Goal: Task Accomplishment & Management: Manage account settings

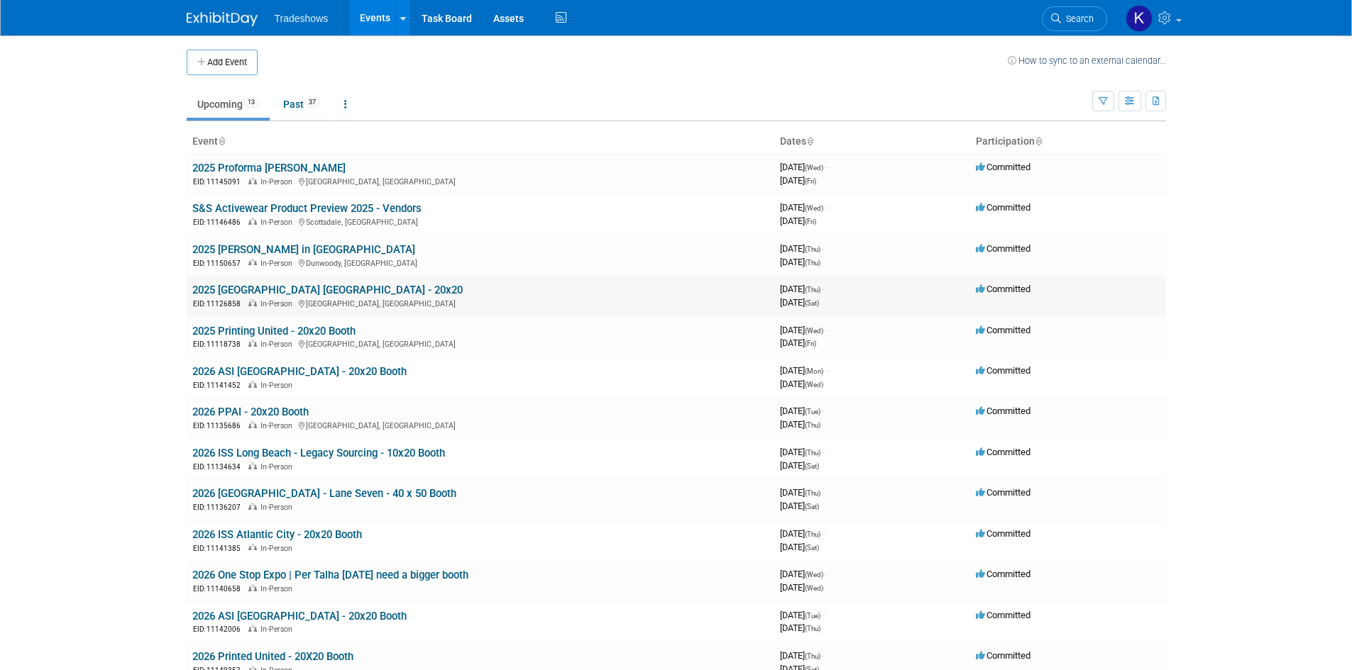
click at [243, 287] on link "2025 [GEOGRAPHIC_DATA] [GEOGRAPHIC_DATA] - 20x20" at bounding box center [327, 290] width 270 height 13
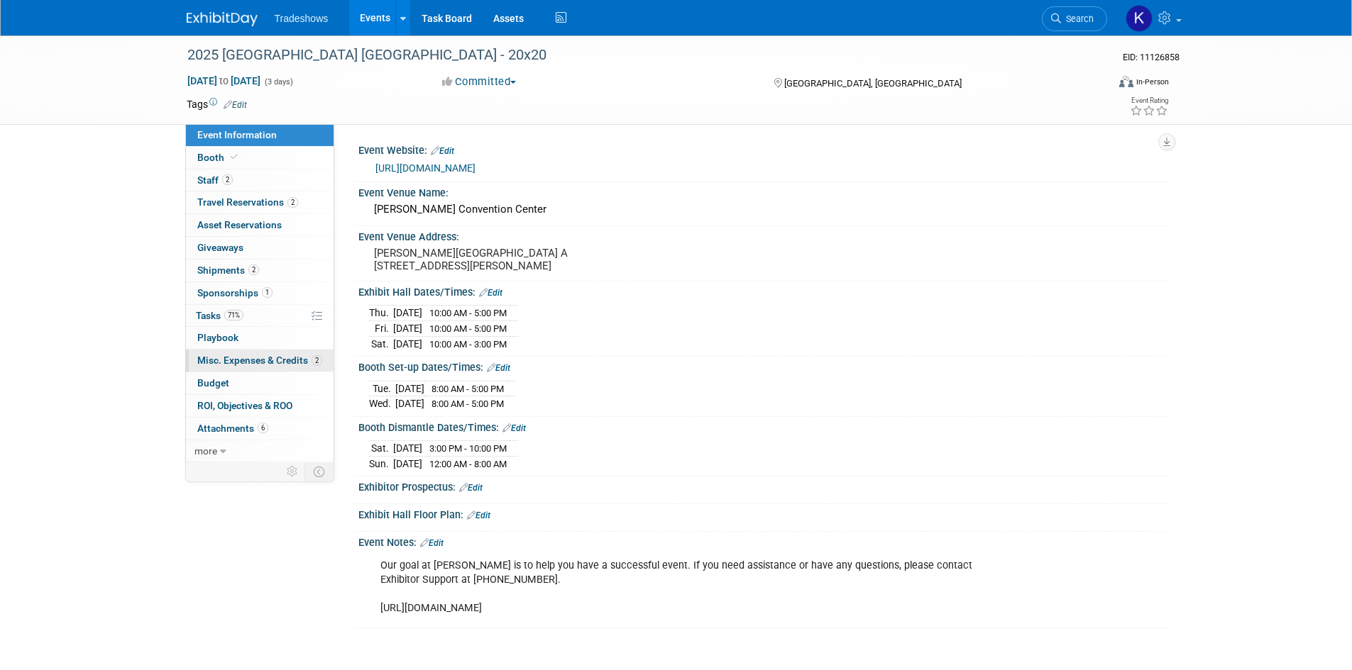
click at [214, 354] on link "2 Misc. Expenses & Credits 2" at bounding box center [260, 361] width 148 height 22
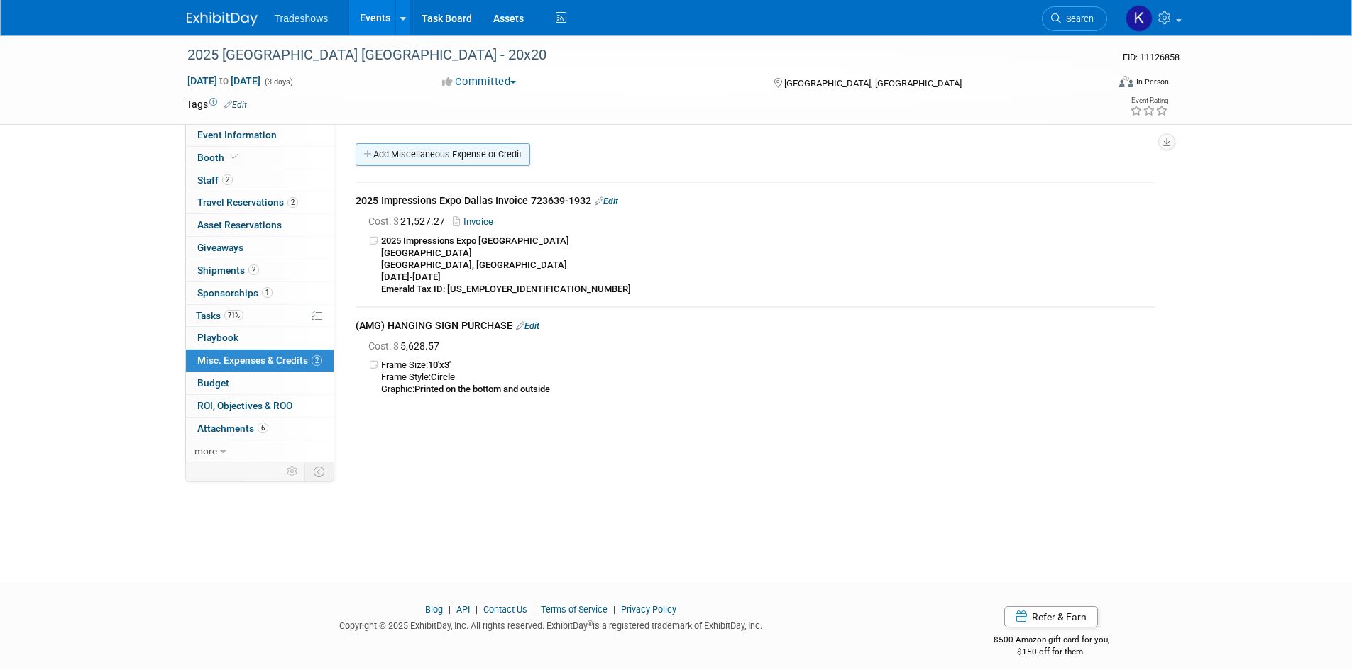
click at [443, 154] on link "Add Miscellaneous Expense or Credit" at bounding box center [442, 154] width 175 height 23
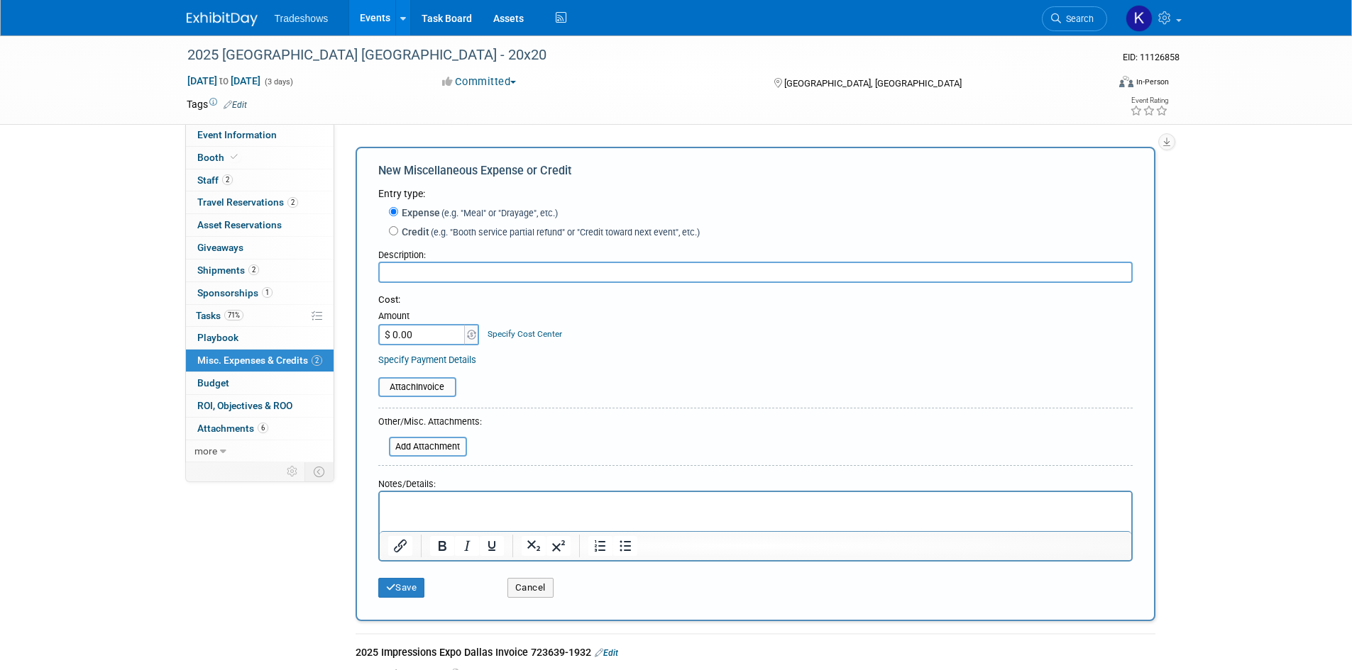
click at [455, 265] on input "text" at bounding box center [755, 272] width 754 height 21
type input "Artsolute"
type input "$ 5,628.57"
click at [444, 387] on input "file" at bounding box center [370, 387] width 169 height 17
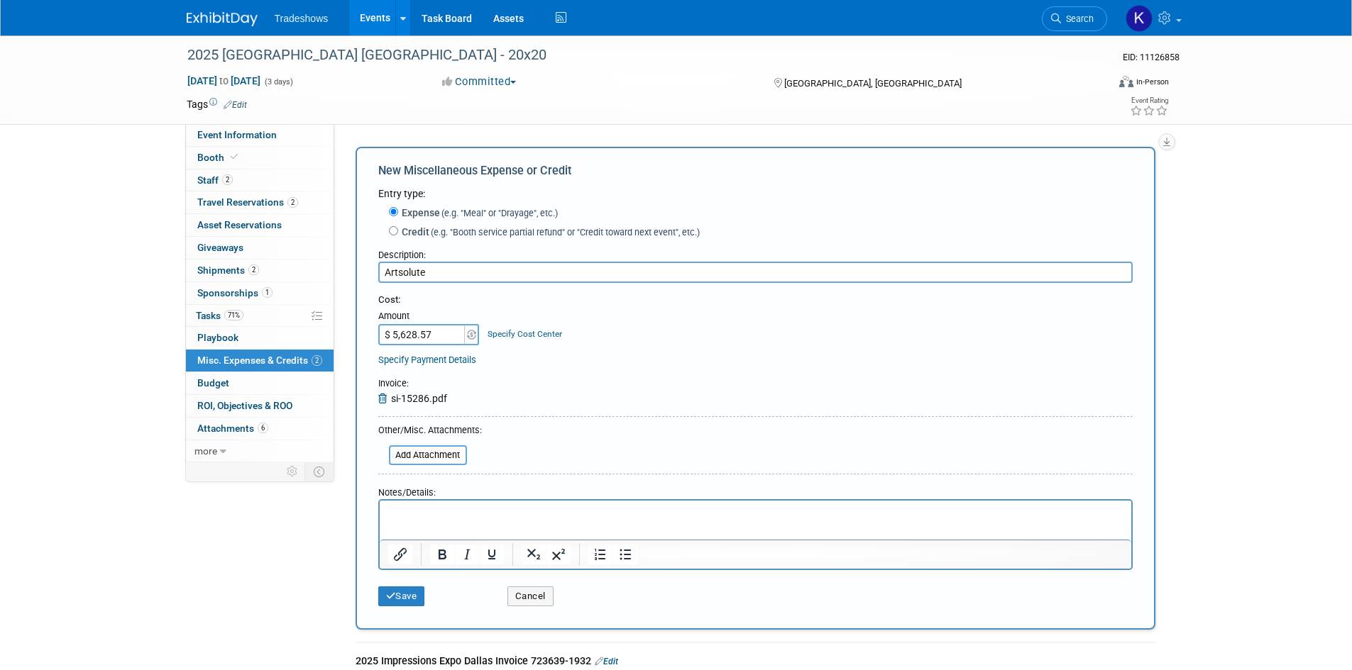
click at [440, 511] on p "Rich Text Area. Press ALT-0 for help." at bounding box center [754, 514] width 735 height 14
paste body "To enrich screen reader interactions, please activate Accessibility in Grammarl…"
click at [399, 602] on button "Save" at bounding box center [401, 597] width 47 height 20
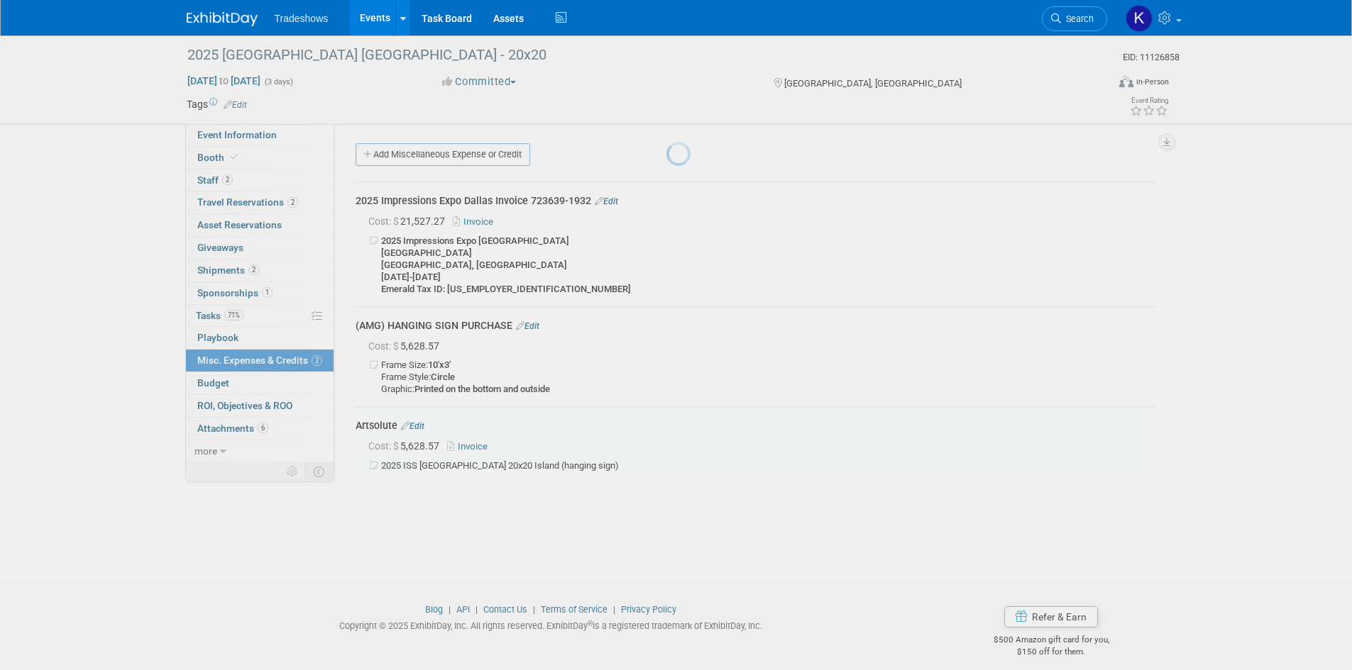
scroll to position [11, 0]
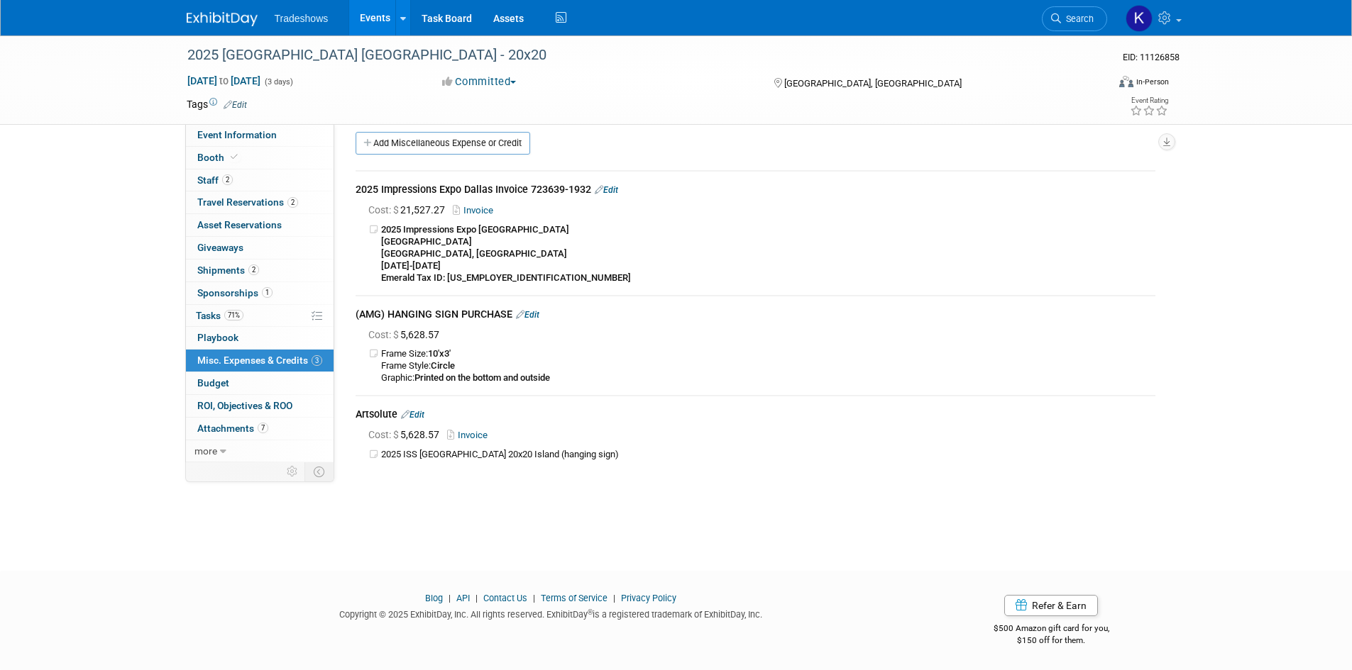
click at [409, 414] on icon at bounding box center [405, 414] width 9 height 9
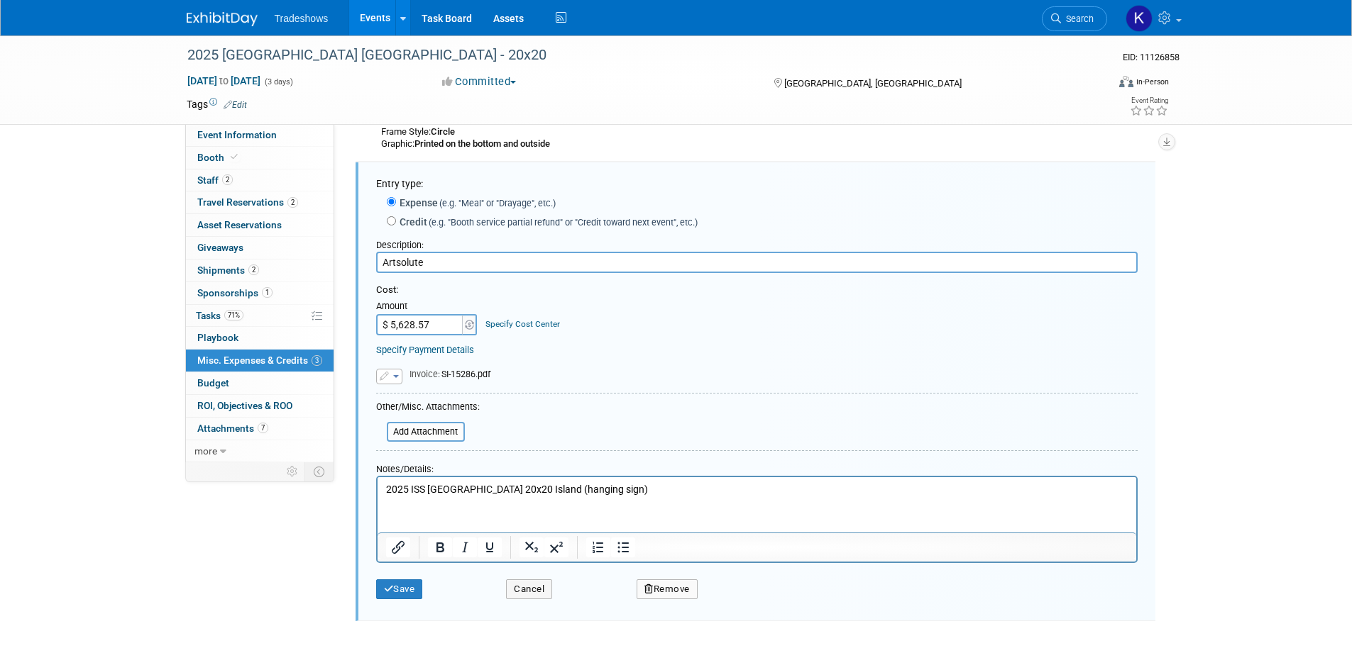
scroll to position [0, 0]
click at [679, 590] on button "Remove" at bounding box center [666, 590] width 61 height 20
click at [739, 601] on icon at bounding box center [736, 601] width 9 height 8
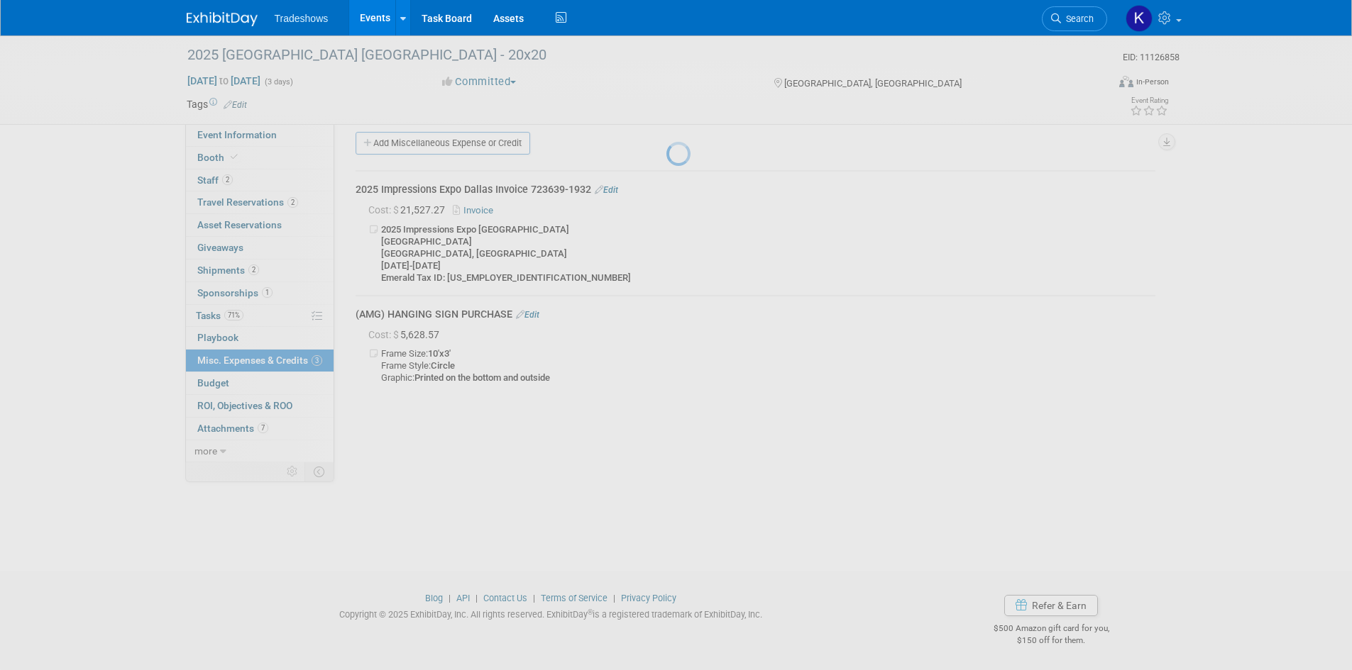
scroll to position [11, 0]
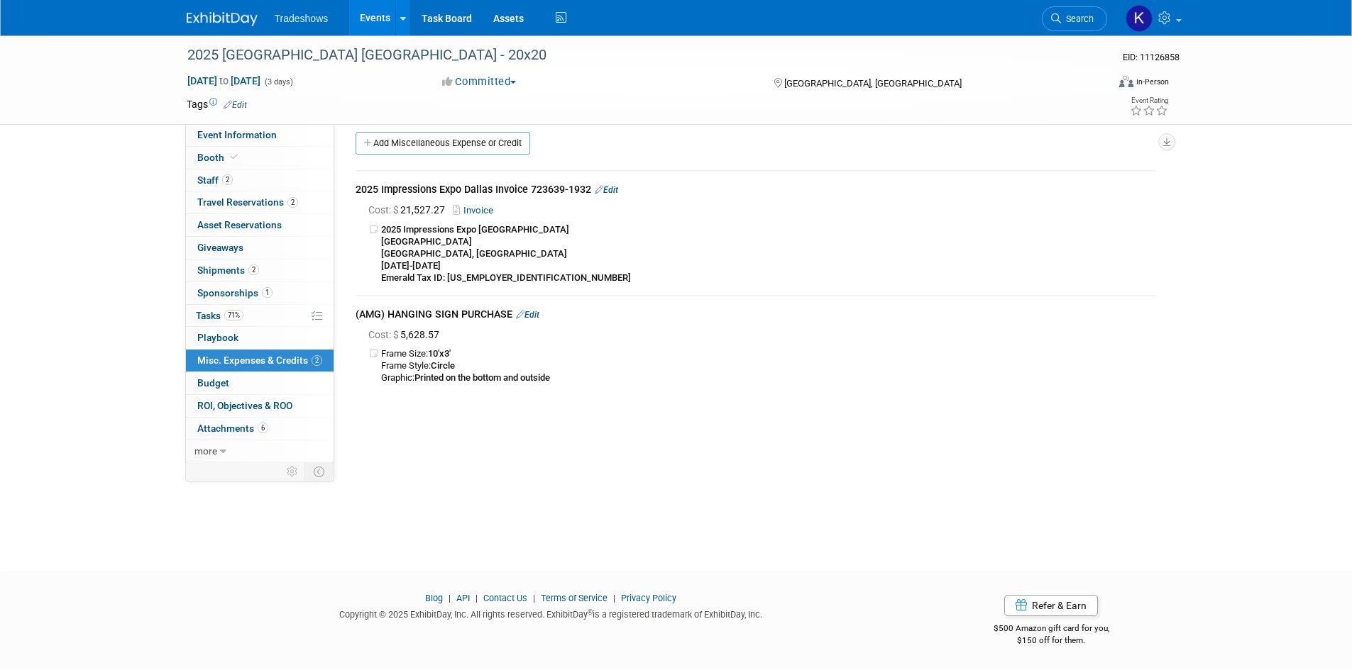
click at [536, 313] on link "Edit" at bounding box center [527, 315] width 23 height 10
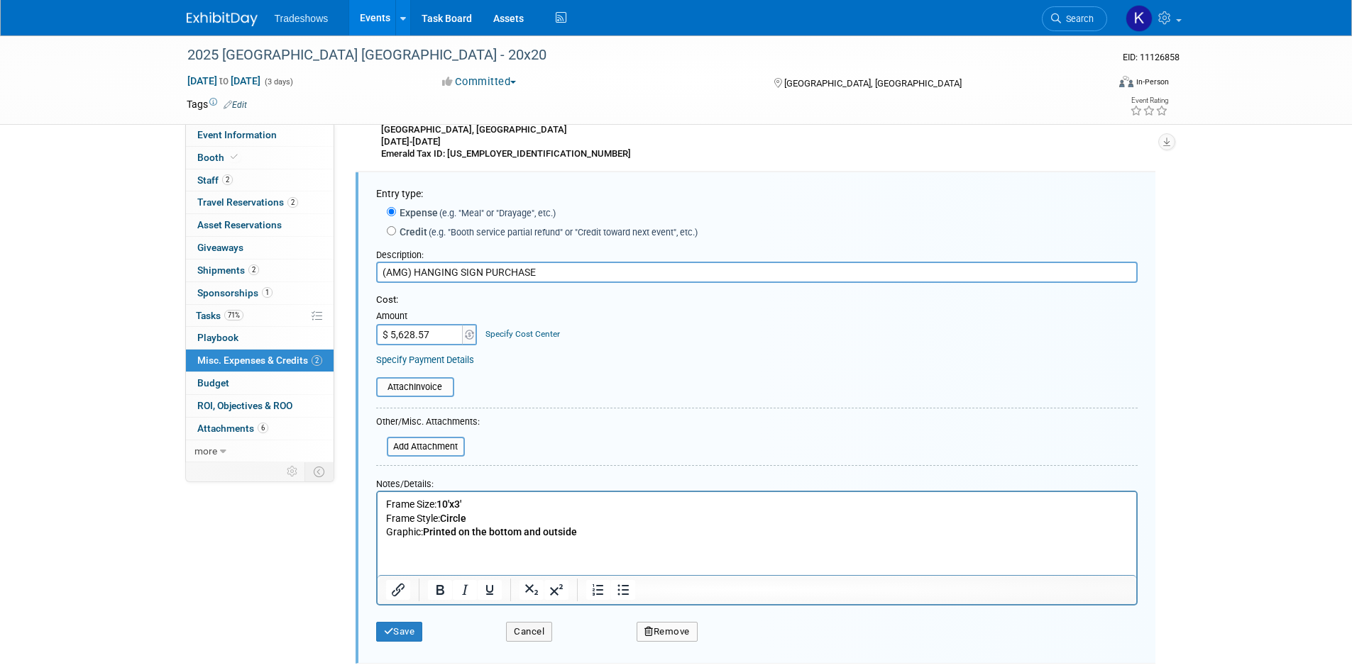
scroll to position [145, 0]
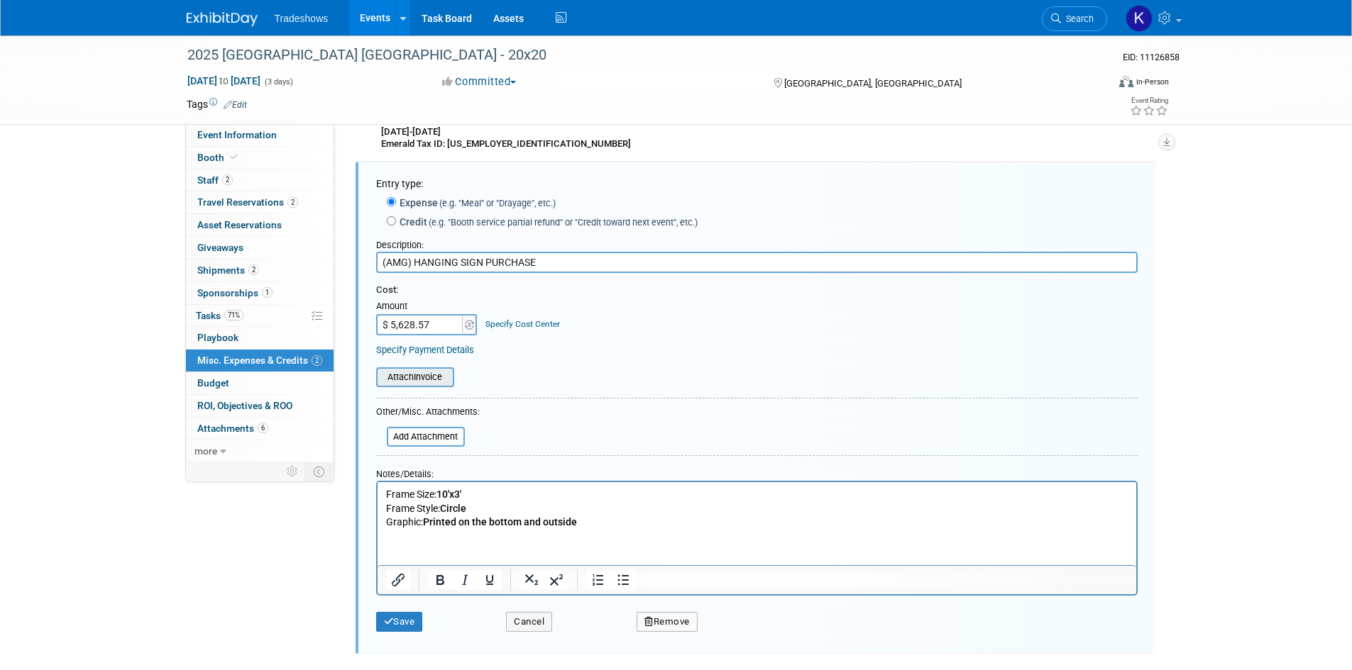
click at [412, 382] on input "file" at bounding box center [368, 377] width 169 height 17
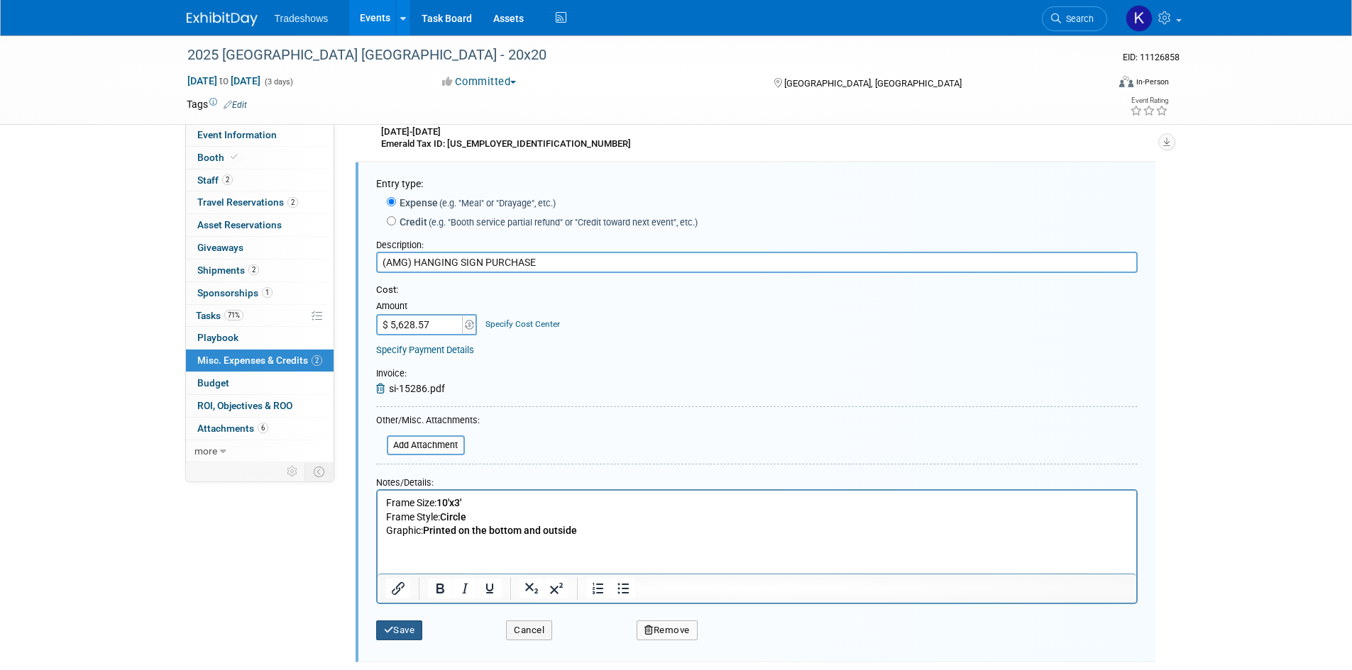
click at [404, 631] on button "Save" at bounding box center [399, 631] width 47 height 20
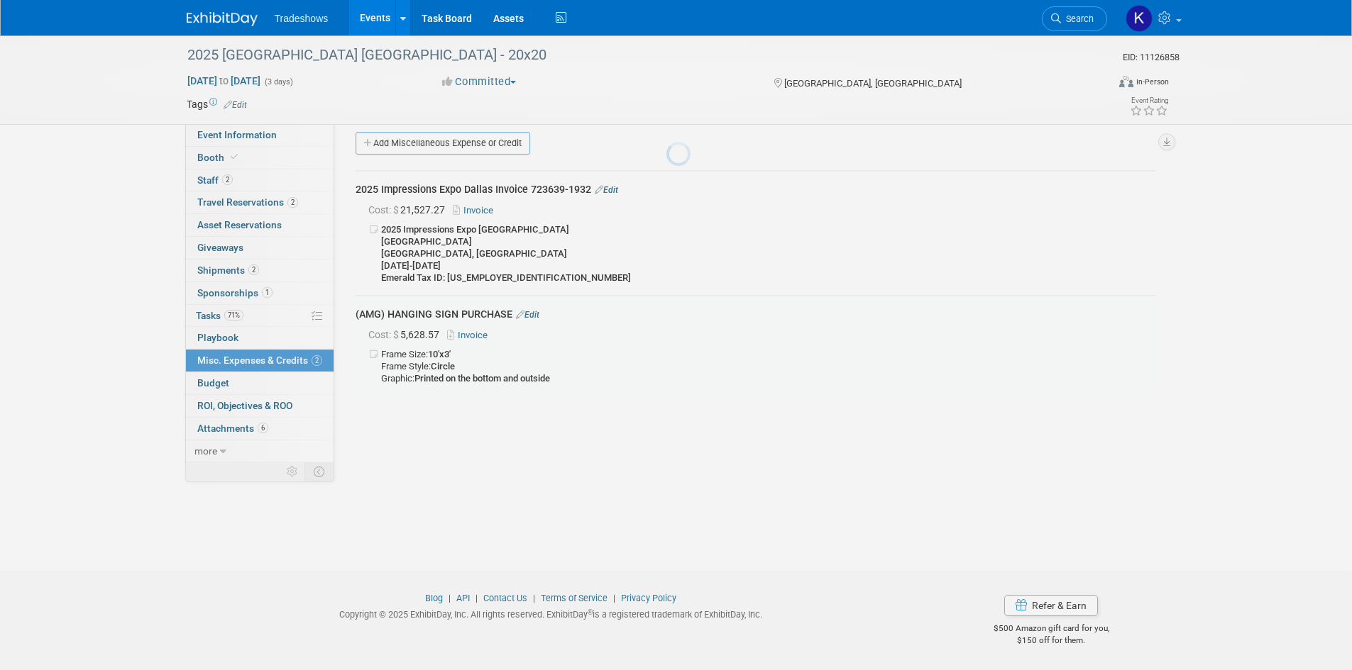
scroll to position [11, 0]
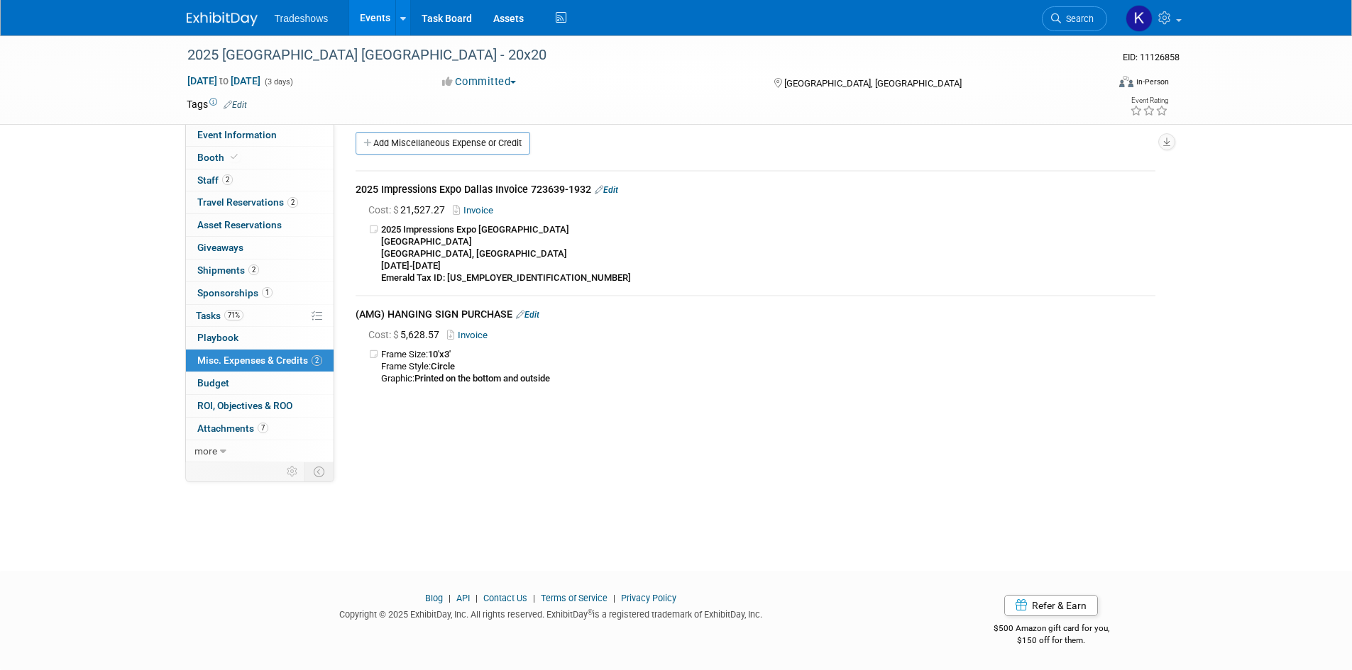
click at [216, 17] on img at bounding box center [222, 19] width 71 height 14
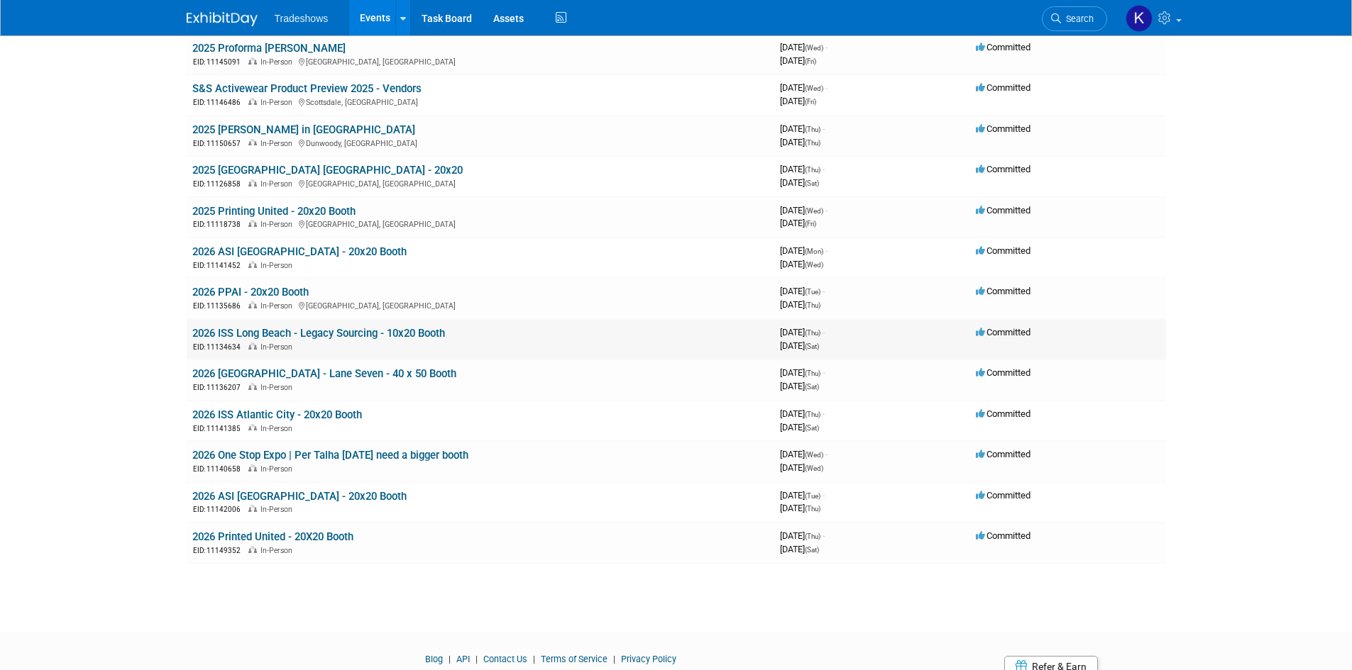
scroll to position [142, 0]
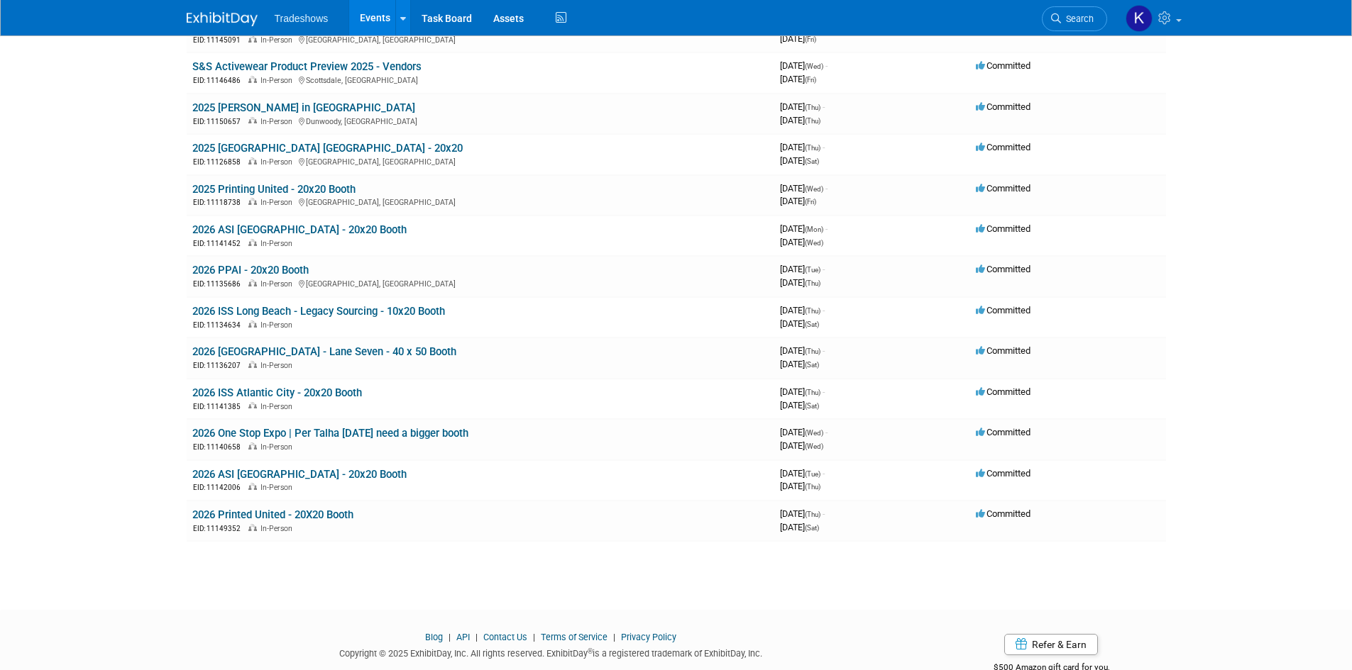
click at [1215, 325] on body "Tradeshows Events Add Event Bulk Upload Events Shareable Event Boards Recently …" at bounding box center [676, 193] width 1352 height 670
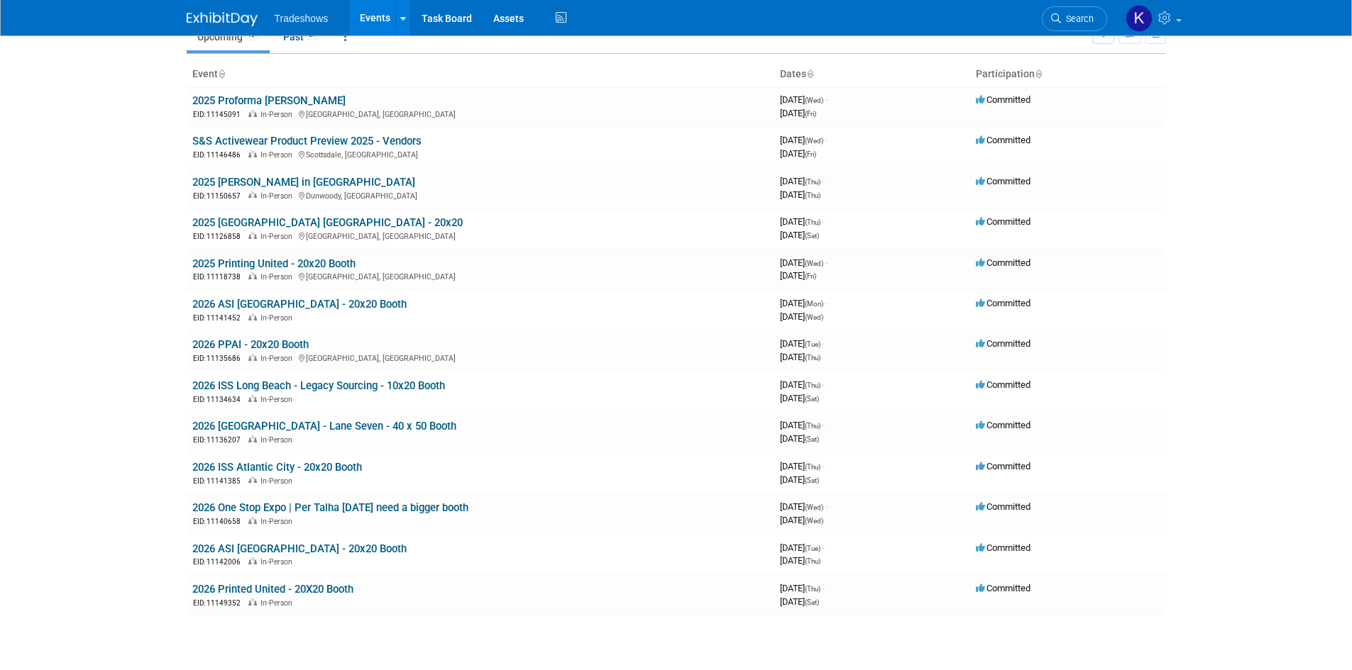
scroll to position [0, 0]
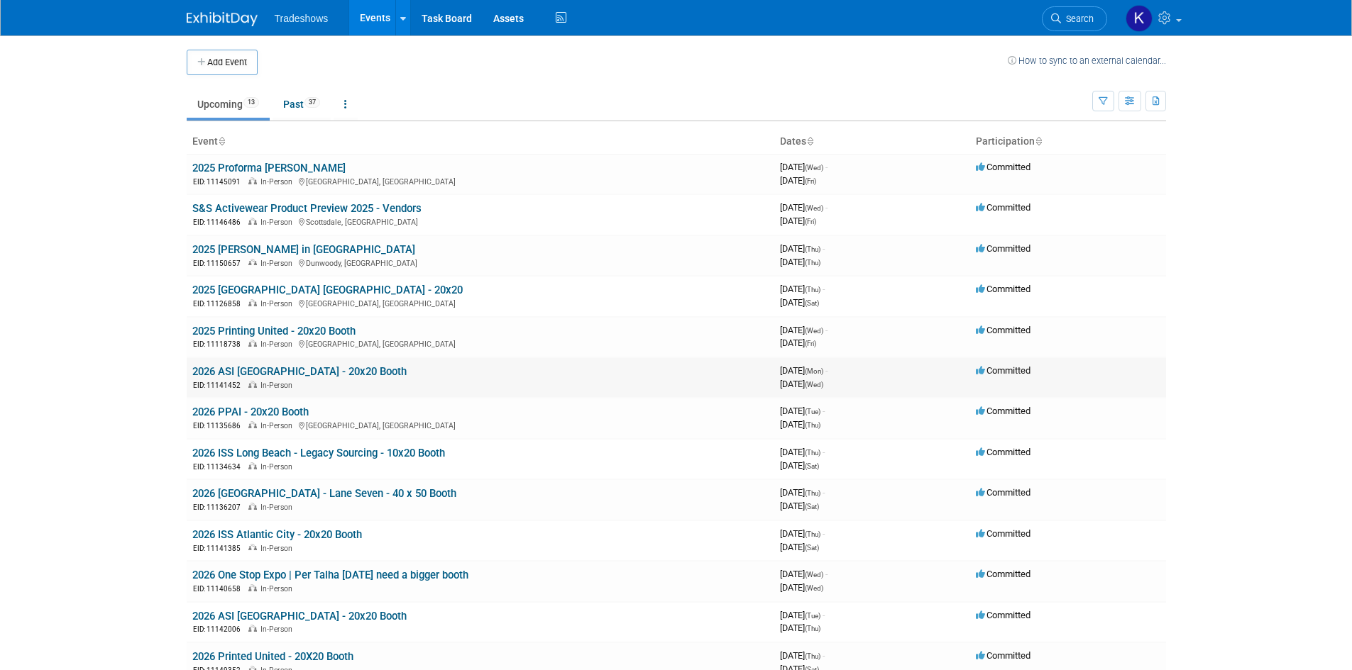
click at [277, 377] on link "2026 ASI [GEOGRAPHIC_DATA] - 20x20 Booth" at bounding box center [299, 371] width 214 height 13
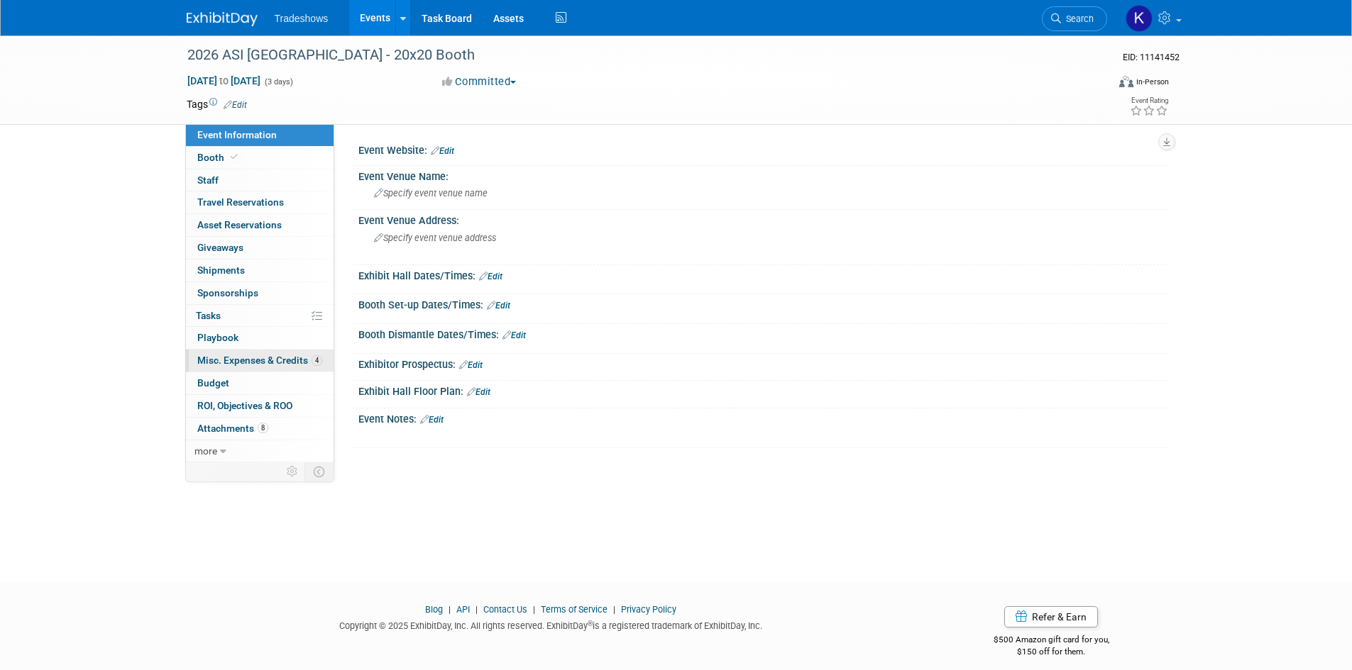
click at [282, 363] on span "Misc. Expenses & Credits 4" at bounding box center [259, 360] width 125 height 11
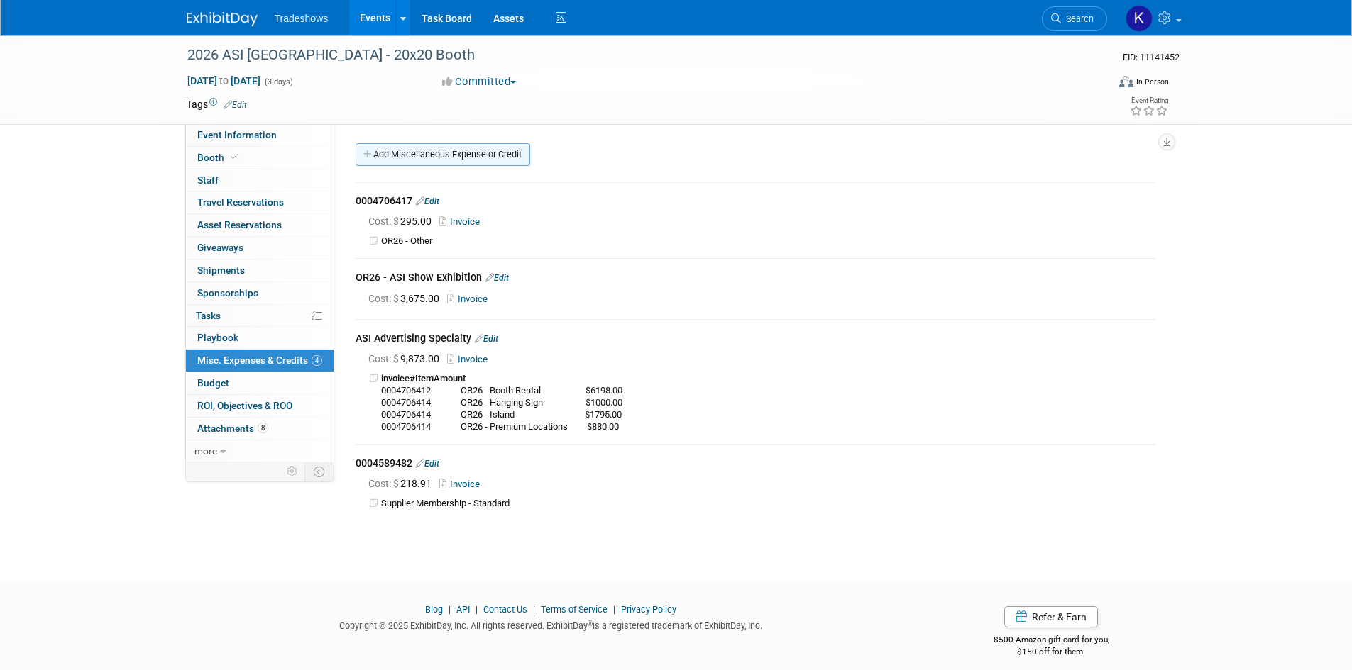
click at [402, 150] on link "Add Miscellaneous Expense or Credit" at bounding box center [442, 154] width 175 height 23
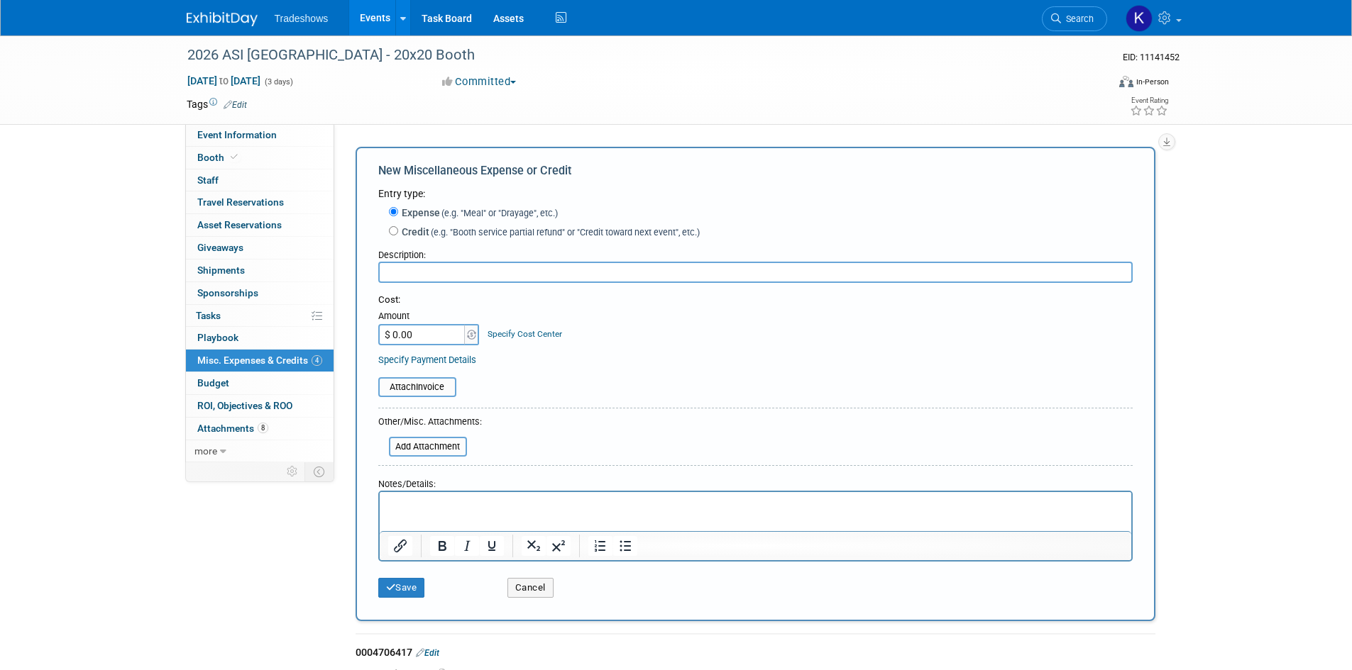
drag, startPoint x: 48, startPoint y: 0, endPoint x: 427, endPoint y: 493, distance: 622.3
click at [427, 493] on iframe at bounding box center [755, 511] width 751 height 39
click at [427, 508] on p "To enrich screen reader interactions, please activate Accessibility in Grammarl…" at bounding box center [754, 505] width 735 height 14
click at [451, 270] on input "text" at bounding box center [755, 272] width 754 height 21
paste input "0004771635"
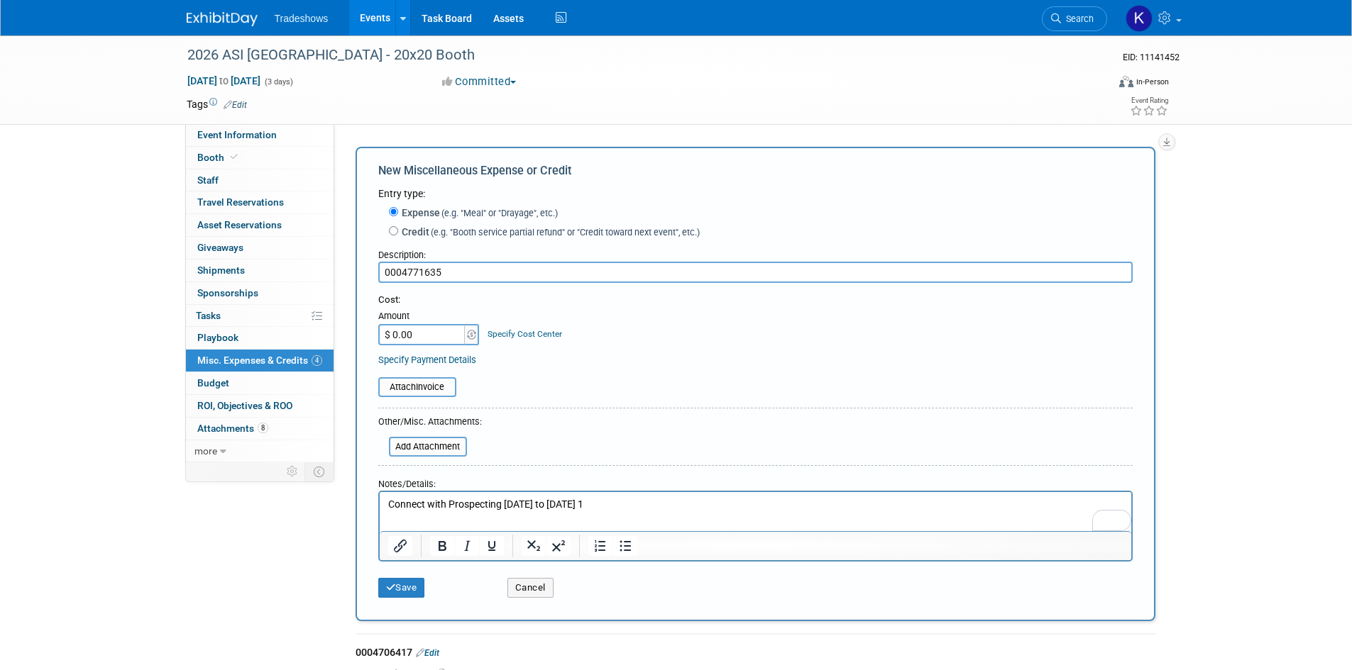
type input "0004771635"
type input "$ 108.25"
click at [418, 397] on div "Attach Invoice" at bounding box center [417, 387] width 78 height 20
click at [419, 389] on input "file" at bounding box center [370, 387] width 169 height 17
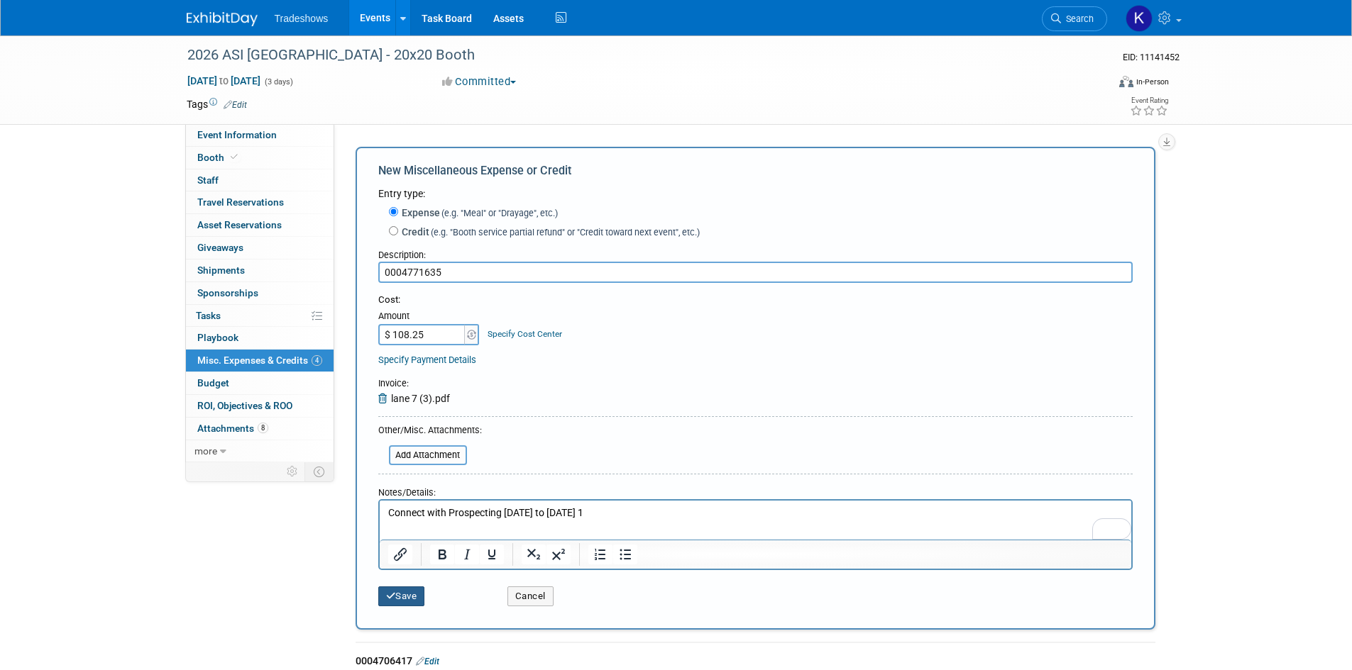
click at [397, 597] on button "Save" at bounding box center [401, 597] width 47 height 20
